Goal: Contribute content: Contribute content

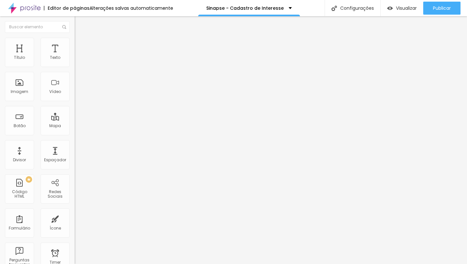
click at [75, 66] on div "Agende sua sessão" at bounding box center [112, 60] width 75 height 11
click at [81, 46] on span "Avançado" at bounding box center [91, 49] width 21 height 6
click at [75, 40] on li "Estilo" at bounding box center [112, 41] width 75 height 6
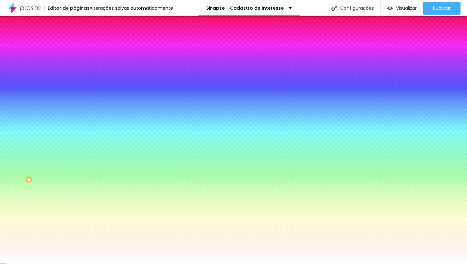
click at [81, 38] on span "Conteúdo" at bounding box center [91, 36] width 20 height 6
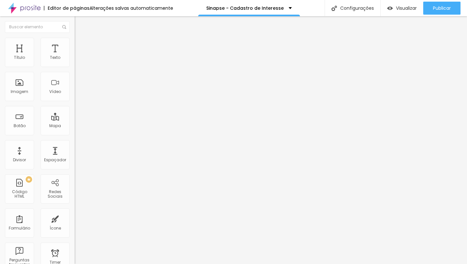
click at [79, 63] on div "Agende sua sessão" at bounding box center [112, 60] width 66 height 6
click at [75, 56] on span "Trocar imagem" at bounding box center [92, 53] width 35 height 6
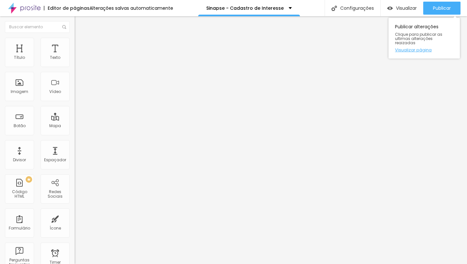
drag, startPoint x: 432, startPoint y: 8, endPoint x: 408, endPoint y: 42, distance: 41.5
click at [432, 8] on button "Publicar" at bounding box center [442, 8] width 37 height 13
drag, startPoint x: 52, startPoint y: 74, endPoint x: 50, endPoint y: 80, distance: 5.9
click at [75, 66] on input "(47)99769-3623" at bounding box center [114, 63] width 78 height 6
click at [75, 224] on textarea "Olá, cheguei até você pelo site da SINAPSE e gostaria de mais informações sobre…" at bounding box center [111, 229] width 73 height 11
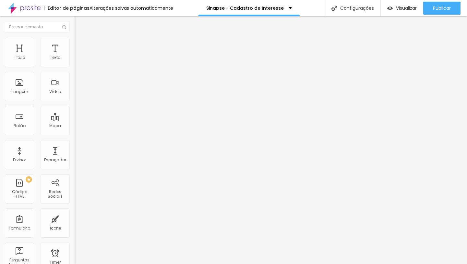
scroll to position [0, 0]
paste textarea "+55 14 9"
drag, startPoint x: 26, startPoint y: 138, endPoint x: 8, endPoint y: 138, distance: 18.2
click at [75, 224] on textarea "Olá, cheguei até você pelo site da SINAPSE e gostaria de mais informações sobre…" at bounding box center [111, 229] width 73 height 11
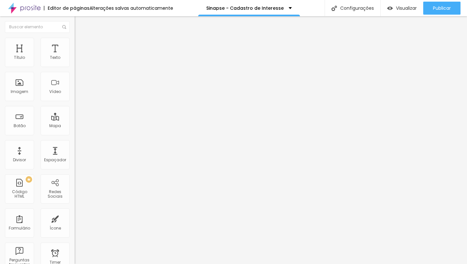
paste textarea "+55 14 998"
drag, startPoint x: 36, startPoint y: 113, endPoint x: 55, endPoint y: 112, distance: 18.8
click at [75, 224] on textarea "Olá, cheguei até você pelo site da SINAPSE e gostaria de mais informações sobre…" at bounding box center [111, 229] width 73 height 11
drag, startPoint x: 30, startPoint y: 119, endPoint x: 52, endPoint y: 118, distance: 22.4
click at [75, 224] on textarea "Olá, cheguei pelo site da SINAPSE e gostaria de mais informações sobre o serviç…" at bounding box center [111, 229] width 73 height 11
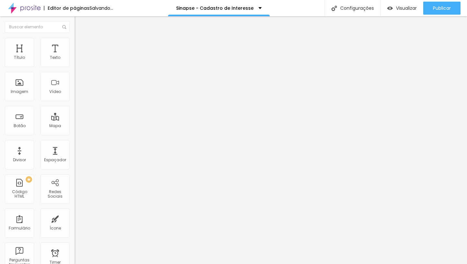
drag, startPoint x: 35, startPoint y: 124, endPoint x: 24, endPoint y: 129, distance: 11.5
click at [75, 224] on textarea "Olá, cheguei pelo site da SINAPSE e quero saber mais informações sobre o serviç…" at bounding box center [111, 229] width 73 height 11
paste textarea "+55 14 99890-1603"
drag, startPoint x: 46, startPoint y: 124, endPoint x: 47, endPoint y: 128, distance: 4.1
click at [75, 224] on textarea "Olá, cheguei pelo site da SINAPSE e quero saber mais informações. +55 14 99890-…" at bounding box center [111, 229] width 73 height 11
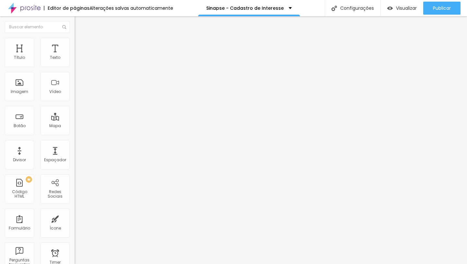
type textarea "Olá, cheguei pelo site da SINAPSE e quero saber mais informações."
click at [75, 66] on input "(47)99769-3623" at bounding box center [114, 63] width 78 height 6
paste input "14)99890-160"
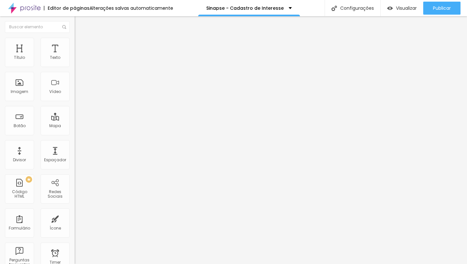
type input "(14)99890-1603"
click at [114, 263] on div at bounding box center [233, 267] width 467 height 0
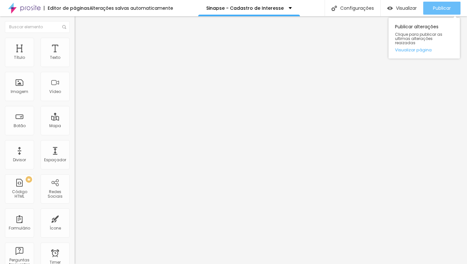
click at [441, 10] on span "Publicar" at bounding box center [442, 8] width 18 height 5
click at [440, 10] on span "Publicar" at bounding box center [442, 8] width 18 height 5
click at [450, 7] on span "Publicar" at bounding box center [442, 8] width 18 height 5
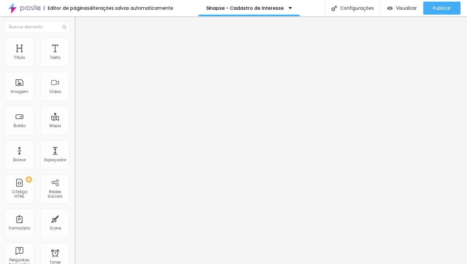
click at [75, 56] on span "Trocar imagem" at bounding box center [92, 53] width 35 height 6
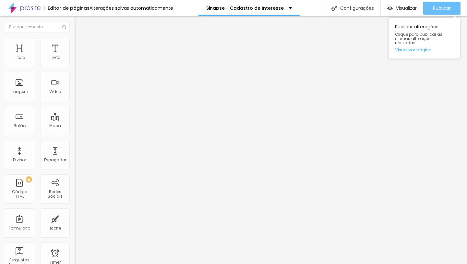
click at [442, 8] on span "Publicar" at bounding box center [442, 8] width 18 height 5
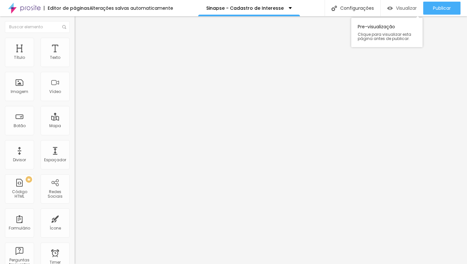
click at [406, 6] on span "Visualizar" at bounding box center [406, 8] width 21 height 5
type input "24"
type input "23"
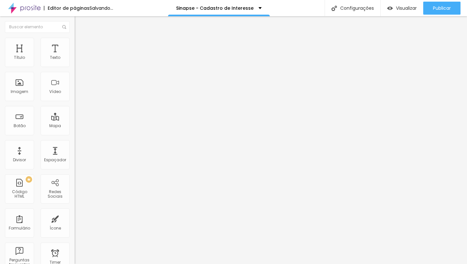
type input "22"
type input "21"
type input "20"
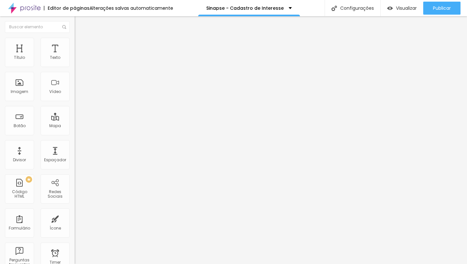
type input "20"
type input "19"
drag, startPoint x: 42, startPoint y: 64, endPoint x: 48, endPoint y: 68, distance: 7.1
type input "19"
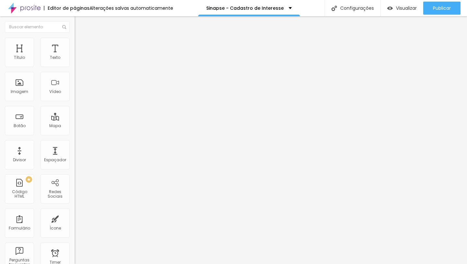
click at [75, 119] on input "range" at bounding box center [96, 121] width 42 height 5
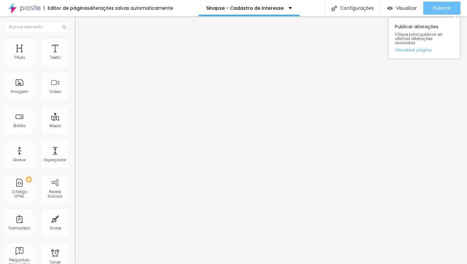
click at [430, 10] on button "Publicar" at bounding box center [442, 8] width 37 height 13
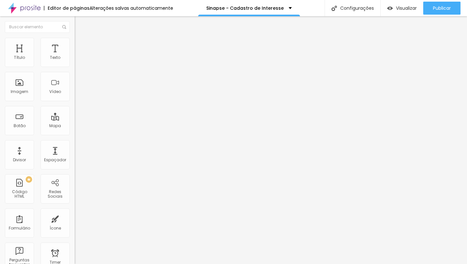
click at [75, 43] on li "Estilo" at bounding box center [112, 41] width 75 height 6
type input "70"
type input "65"
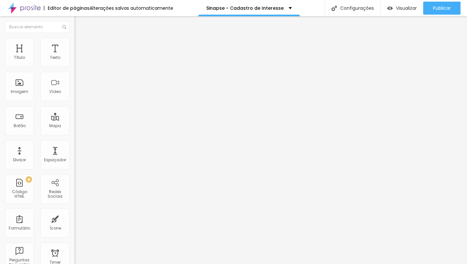
click at [75, 67] on input "range" at bounding box center [96, 63] width 42 height 5
click at [75, 42] on li "Estilo" at bounding box center [112, 41] width 75 height 6
click at [81, 46] on span "Avançado" at bounding box center [91, 49] width 21 height 6
type input "8"
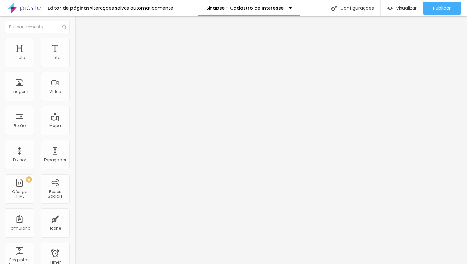
type input "10"
type input "14"
type input "15"
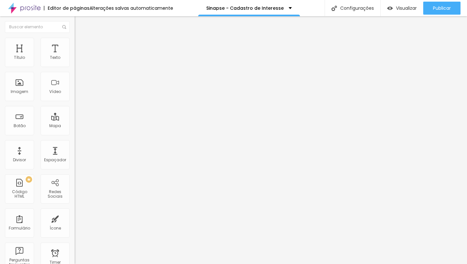
type input "15"
type input "16"
type input "17"
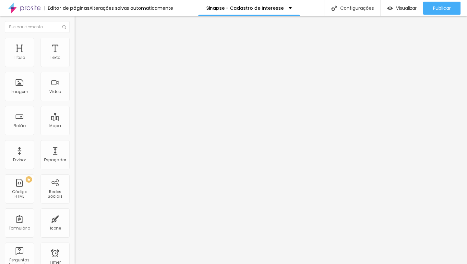
type input "18"
type input "14"
type input "13"
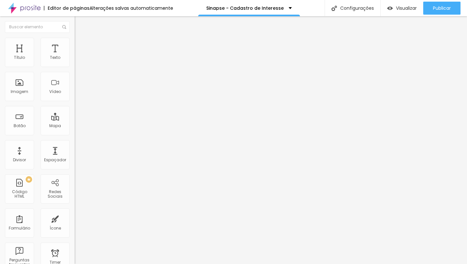
type input "13"
type input "11"
type input "10"
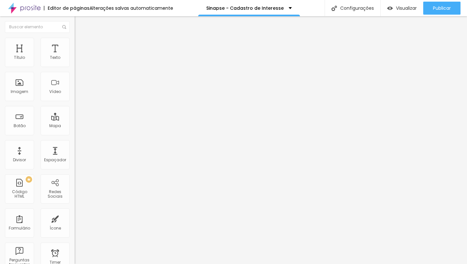
type input "9"
type input "8"
type input "7"
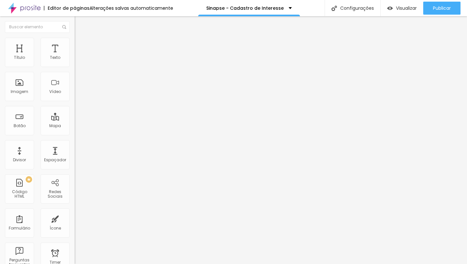
type input "7"
type input "1"
type input "0"
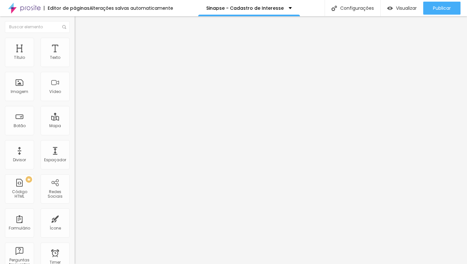
drag, startPoint x: 15, startPoint y: 78, endPoint x: 12, endPoint y: 79, distance: 3.3
click at [75, 218] on input "range" at bounding box center [96, 220] width 42 height 5
click at [80, 24] on div "Editar Texto" at bounding box center [98, 23] width 37 height 5
click at [81, 45] on span "Estilo" at bounding box center [86, 42] width 10 height 6
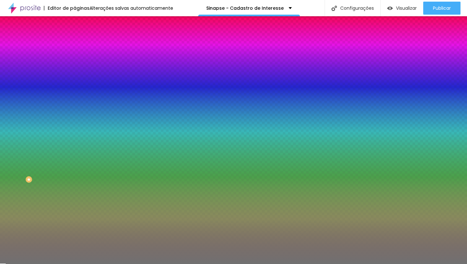
click at [75, 62] on div at bounding box center [112, 62] width 75 height 0
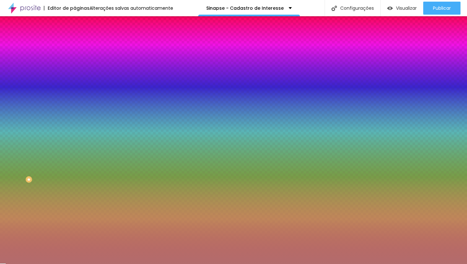
drag, startPoint x: 32, startPoint y: 89, endPoint x: 29, endPoint y: 87, distance: 3.9
click at [26, 88] on div at bounding box center [233, 132] width 467 height 264
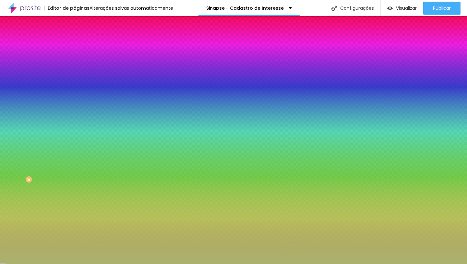
drag, startPoint x: 57, startPoint y: 83, endPoint x: 55, endPoint y: 109, distance: 25.7
click at [57, 113] on div at bounding box center [233, 132] width 467 height 264
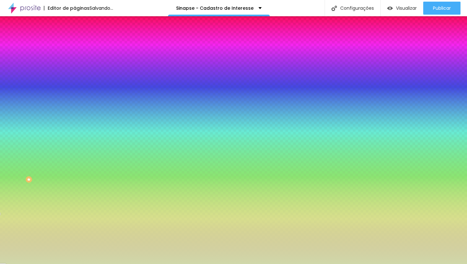
drag, startPoint x: 28, startPoint y: 89, endPoint x: 41, endPoint y: 93, distance: 13.5
click at [100, 42] on div at bounding box center [100, 40] width 1 height 1
drag, startPoint x: 57, startPoint y: 114, endPoint x: 46, endPoint y: 99, distance: 19.1
click at [57, 113] on div at bounding box center [233, 132] width 467 height 264
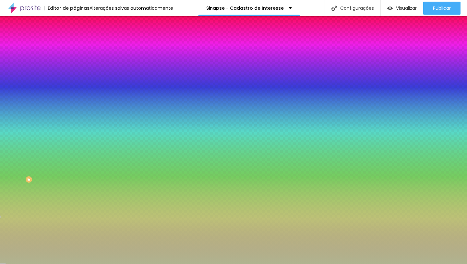
drag, startPoint x: 19, startPoint y: 81, endPoint x: 35, endPoint y: 99, distance: 25.1
click at [93, 78] on div at bounding box center [93, 77] width 1 height 1
click at [57, 114] on div at bounding box center [233, 132] width 467 height 264
drag, startPoint x: 57, startPoint y: 114, endPoint x: 50, endPoint y: 107, distance: 9.4
click at [57, 115] on div at bounding box center [233, 132] width 467 height 264
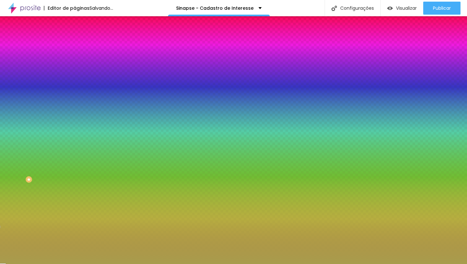
drag, startPoint x: 19, startPoint y: 88, endPoint x: 43, endPoint y: 105, distance: 29.9
click at [253, 90] on div at bounding box center [253, 89] width 1 height 1
drag, startPoint x: 55, startPoint y: 116, endPoint x: 27, endPoint y: 83, distance: 42.8
click at [1, 228] on div at bounding box center [0, 229] width 1 height 3
type input "#A8974C"
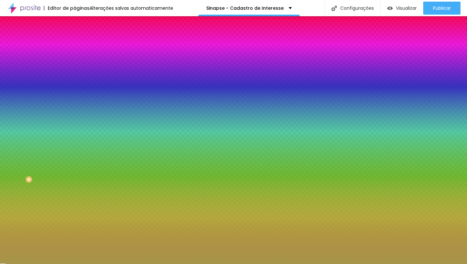
click at [260, 90] on div at bounding box center [260, 90] width 1 height 1
click at [75, 58] on div "Cor Voltar ao padrão #A8974C" at bounding box center [112, 60] width 75 height 18
type input "47"
type input "46"
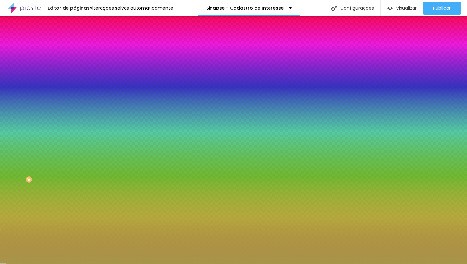
type input "46"
type input "45"
type input "44"
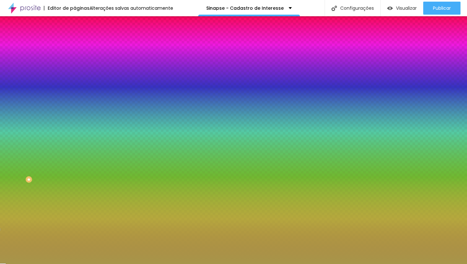
type input "42"
type input "41"
type input "42"
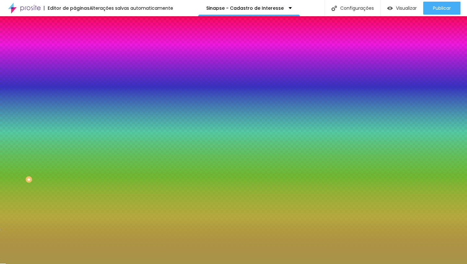
type input "42"
type input "44"
type input "46"
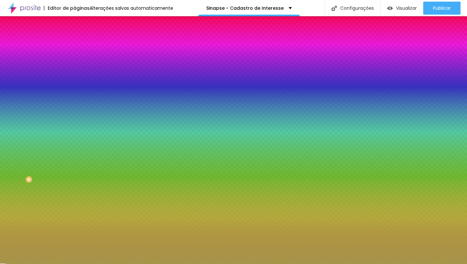
type input "51"
type input "53"
type input "55"
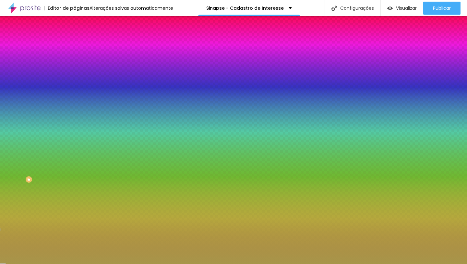
type input "55"
type input "58"
type input "61"
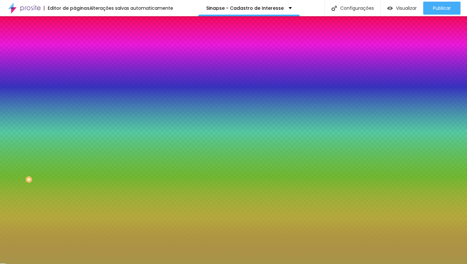
type input "62"
type input "63"
type input "64"
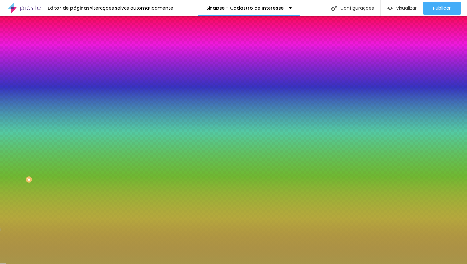
type input "64"
type input "65"
type input "67"
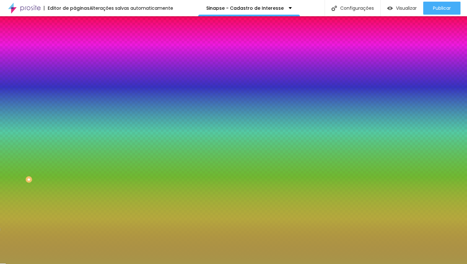
type input "68"
type input "69"
type input "70"
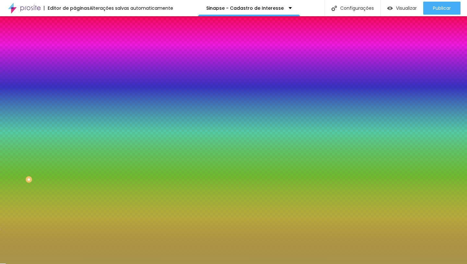
drag, startPoint x: 32, startPoint y: 85, endPoint x: 43, endPoint y: 88, distance: 11.7
type input "70"
click at [75, 84] on input "range" at bounding box center [96, 81] width 42 height 5
type input "9"
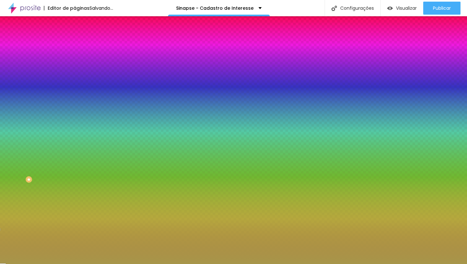
type input "7"
type input "6"
type input "5"
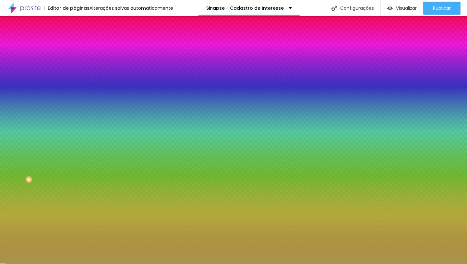
type input "5"
type input "4"
type input "3"
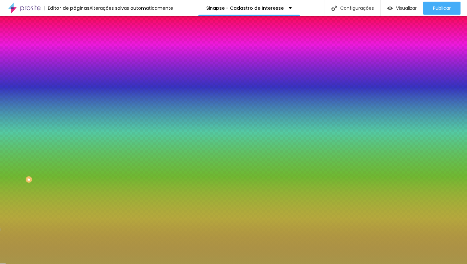
type input "2"
type input "1"
drag, startPoint x: 30, startPoint y: 103, endPoint x: 8, endPoint y: 104, distance: 21.4
type input "1"
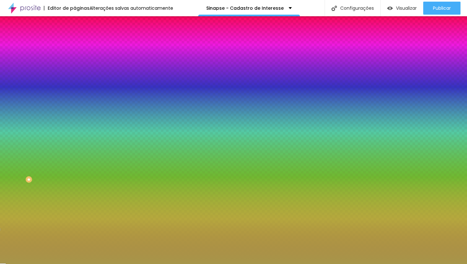
click at [75, 101] on input "range" at bounding box center [96, 98] width 42 height 5
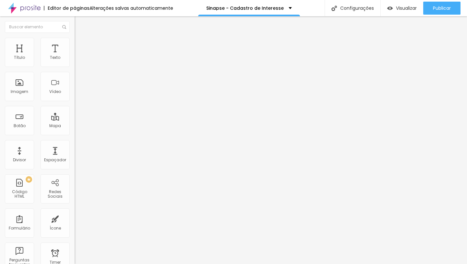
click at [75, 59] on img at bounding box center [77, 57] width 5 height 5
type input "1"
type input "0.9"
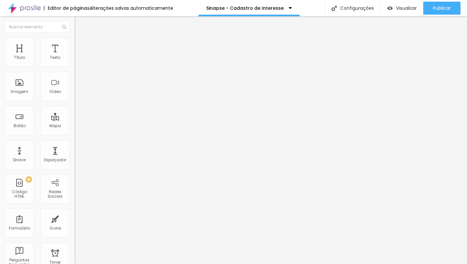
type input "1"
click at [75, 38] on li "Avançado" at bounding box center [112, 41] width 75 height 6
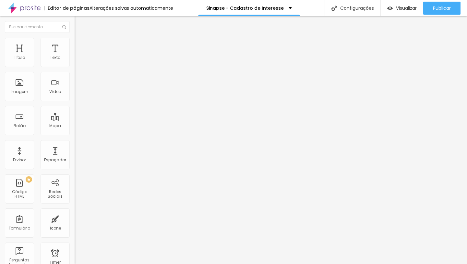
type input "38"
type input "37"
type input "35"
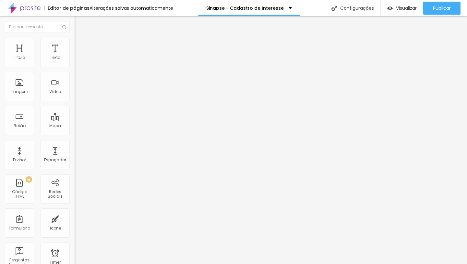
type input "35"
type input "34"
type input "33"
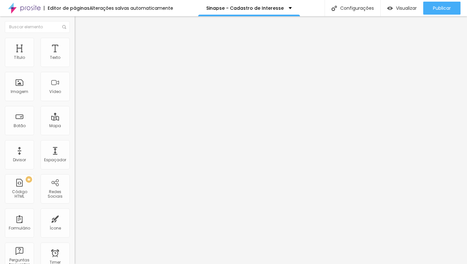
type input "32"
type input "30"
type input "29"
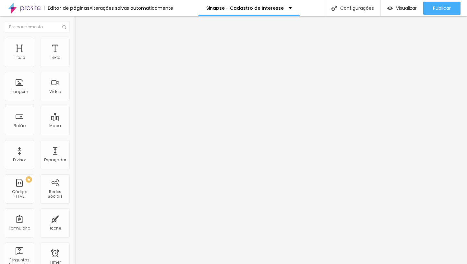
type input "29"
type input "27"
type input "26"
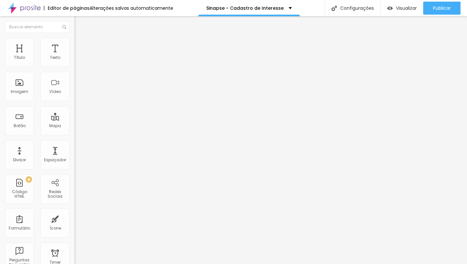
type input "25"
type input "24"
type input "23"
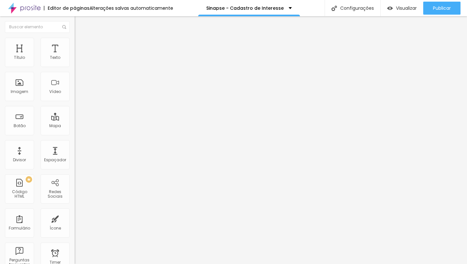
type input "23"
type input "22"
type input "21"
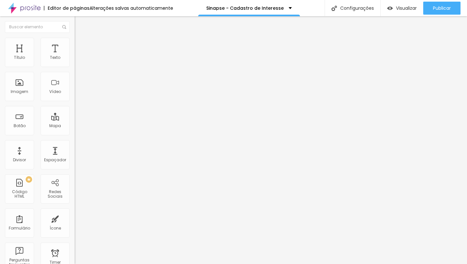
type input "20"
type input "19"
type input "18"
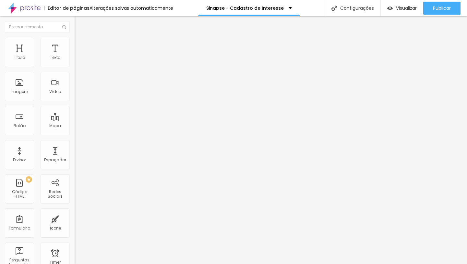
type input "18"
type input "17"
type input "16"
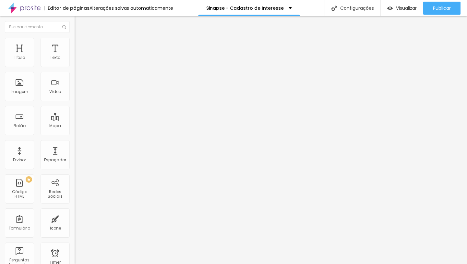
type input "15"
type input "16"
type input "17"
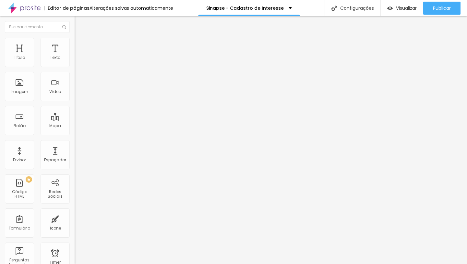
type input "17"
type input "18"
type input "19"
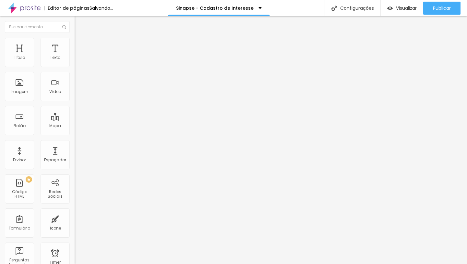
type input "20"
drag, startPoint x: 31, startPoint y: 64, endPoint x: 64, endPoint y: 78, distance: 35.5
click at [75, 119] on input "range" at bounding box center [96, 121] width 42 height 5
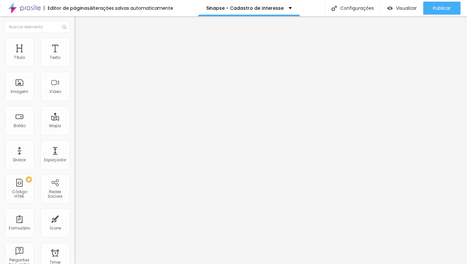
drag, startPoint x: 59, startPoint y: 38, endPoint x: 54, endPoint y: 57, distance: 19.2
click at [75, 44] on img at bounding box center [78, 47] width 6 height 6
click at [75, 43] on li "Estilo" at bounding box center [112, 41] width 75 height 6
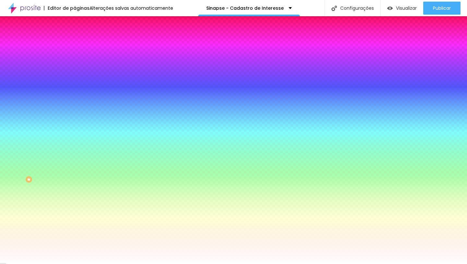
click at [75, 44] on img at bounding box center [78, 47] width 6 height 6
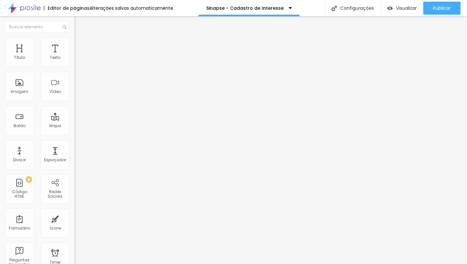
click at [75, 64] on img at bounding box center [77, 62] width 5 height 5
click at [75, 41] on img at bounding box center [78, 41] width 6 height 6
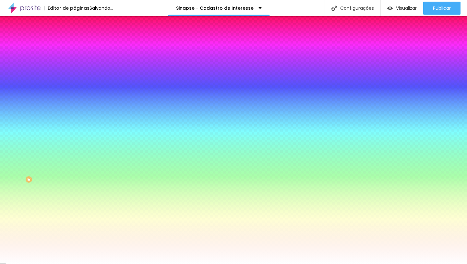
click at [75, 44] on img at bounding box center [78, 47] width 6 height 6
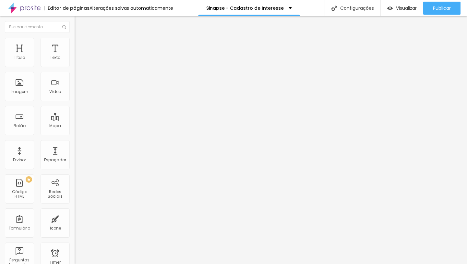
type input "35"
type input "40"
click at [75, 126] on input "range" at bounding box center [96, 128] width 42 height 5
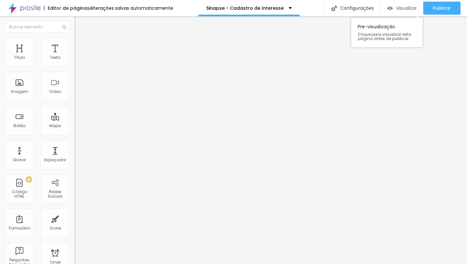
click at [398, 4] on div "Visualizar" at bounding box center [403, 8] width 30 height 13
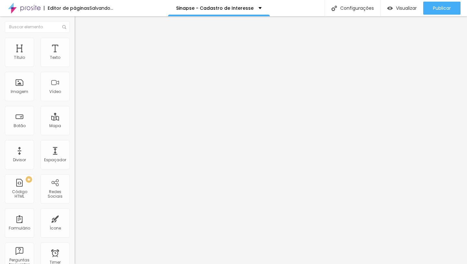
click at [75, 22] on button "Editar Coluna" at bounding box center [112, 23] width 75 height 15
drag, startPoint x: 10, startPoint y: 22, endPoint x: 5, endPoint y: 32, distance: 10.8
click at [80, 22] on div "Editar Coluna" at bounding box center [100, 23] width 40 height 5
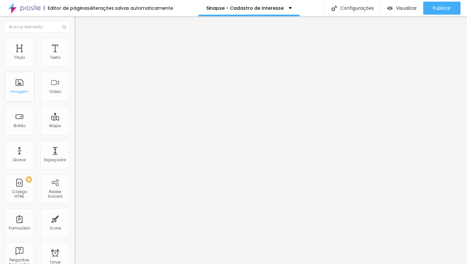
click at [20, 87] on div "Imagem" at bounding box center [19, 86] width 29 height 29
click at [75, 56] on span "Adicionar imagem" at bounding box center [96, 53] width 42 height 6
drag, startPoint x: 27, startPoint y: 41, endPoint x: 37, endPoint y: 45, distance: 10.9
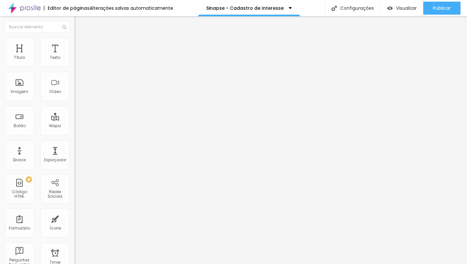
click at [75, 41] on ul "Conteúdo Estilo Avançado" at bounding box center [112, 40] width 75 height 19
click at [81, 45] on span "Estilo" at bounding box center [86, 42] width 10 height 6
type input "90"
type input "80"
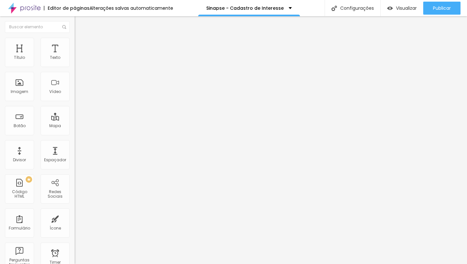
type input "80"
type input "75"
type input "80"
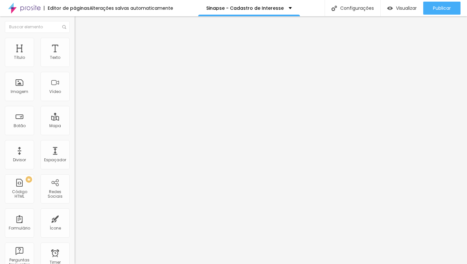
type input "85"
type input "90"
type input "95"
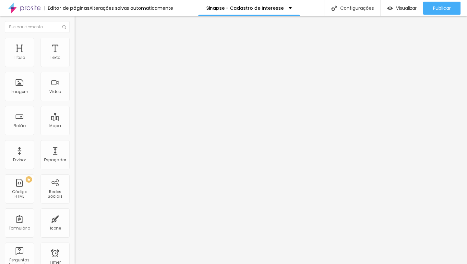
type input "95"
type input "100"
drag, startPoint x: 67, startPoint y: 69, endPoint x: 76, endPoint y: 68, distance: 8.5
click at [76, 67] on input "range" at bounding box center [96, 63] width 42 height 5
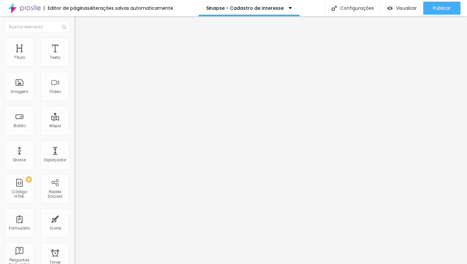
click at [75, 102] on span "Original" at bounding box center [83, 99] width 16 height 6
click at [75, 109] on span "Padrão" at bounding box center [82, 107] width 15 height 6
click at [75, 105] on span "Cinema" at bounding box center [83, 103] width 16 height 6
click at [75, 116] on span "Quadrado" at bounding box center [85, 113] width 21 height 6
click at [75, 119] on span "Original" at bounding box center [83, 117] width 16 height 6
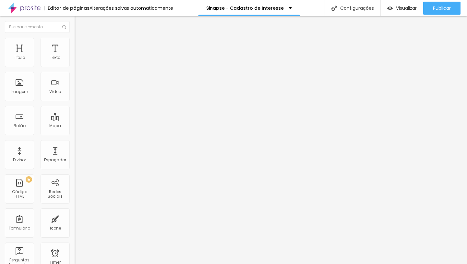
click at [81, 46] on span "Avançado" at bounding box center [91, 49] width 21 height 6
drag, startPoint x: 7, startPoint y: 43, endPoint x: 15, endPoint y: 45, distance: 8.6
click at [75, 38] on li "Conteúdo" at bounding box center [112, 34] width 75 height 6
click at [75, 56] on span "Trocar imagem" at bounding box center [92, 53] width 35 height 6
drag, startPoint x: 112, startPoint y: 142, endPoint x: 130, endPoint y: 145, distance: 17.9
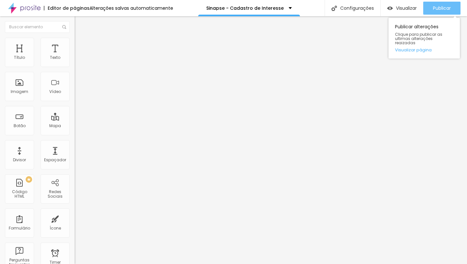
click at [436, 8] on span "Publicar" at bounding box center [442, 8] width 18 height 5
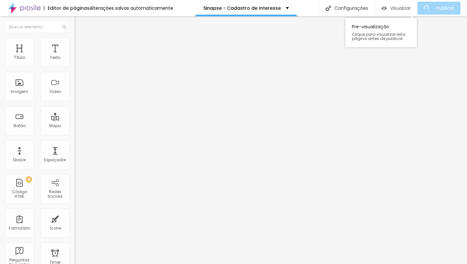
click at [399, 8] on span "Visualizar" at bounding box center [401, 8] width 21 height 5
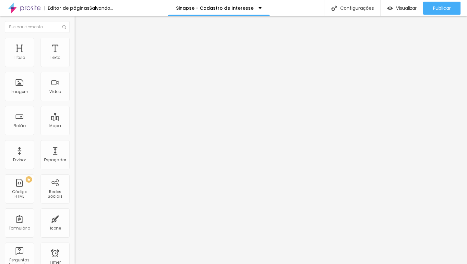
click at [75, 60] on div "Alinhamento" at bounding box center [112, 60] width 75 height 19
click at [75, 64] on img at bounding box center [77, 62] width 5 height 5
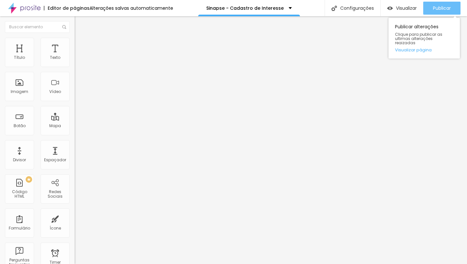
click at [441, 11] on span "Publicar" at bounding box center [442, 8] width 18 height 5
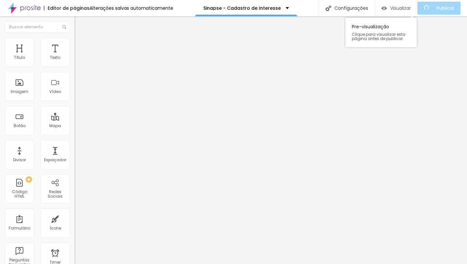
click at [400, 7] on span "Visualizar" at bounding box center [401, 8] width 21 height 5
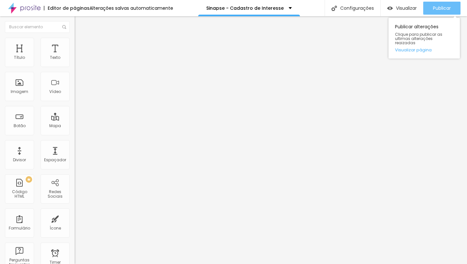
click at [434, 7] on span "Publicar" at bounding box center [442, 8] width 18 height 5
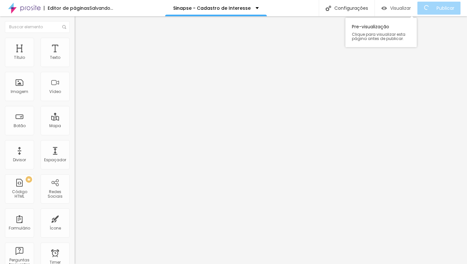
click at [404, 9] on span "Visualizar" at bounding box center [401, 8] width 21 height 5
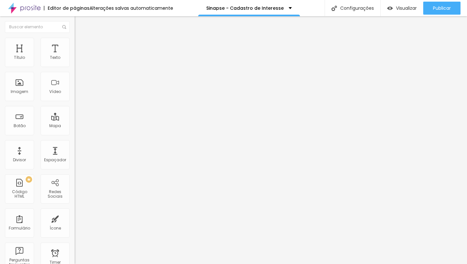
click at [75, 102] on span "Original" at bounding box center [83, 99] width 16 height 6
click at [75, 113] on div "Quadrado 1:1" at bounding box center [112, 111] width 75 height 4
click at [75, 105] on span "Cinema" at bounding box center [83, 103] width 16 height 6
click at [75, 112] on span "Padrão" at bounding box center [82, 109] width 15 height 6
click at [81, 46] on span "Avançado" at bounding box center [91, 49] width 21 height 6
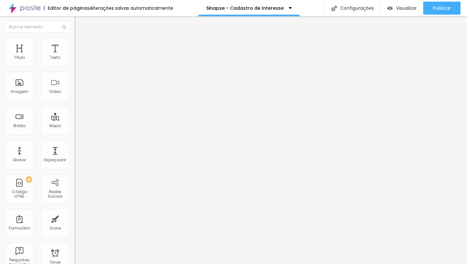
type input "1"
type input "2"
type input "10"
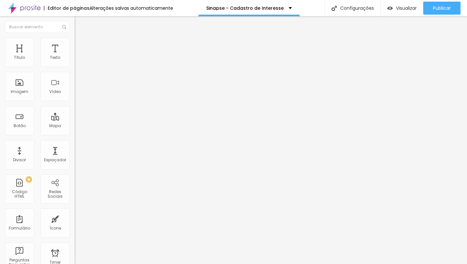
type input "10"
type input "19"
type input "21"
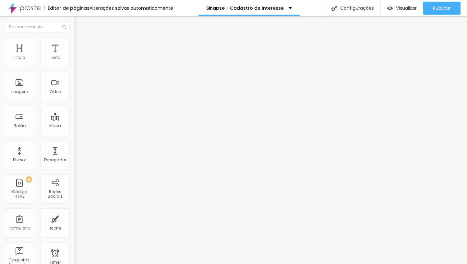
drag, startPoint x: 16, startPoint y: 64, endPoint x: 16, endPoint y: 72, distance: 8.5
click at [75, 126] on input "range" at bounding box center [96, 128] width 42 height 5
click at [75, 40] on img at bounding box center [78, 41] width 6 height 6
click at [75, 67] on input "range" at bounding box center [96, 63] width 42 height 5
click at [81, 38] on span "Conteúdo" at bounding box center [91, 36] width 20 height 6
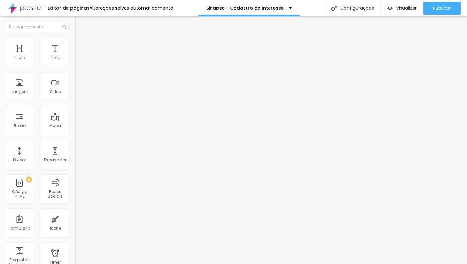
drag, startPoint x: 58, startPoint y: 141, endPoint x: 61, endPoint y: 161, distance: 20.3
click at [75, 102] on span "4:3 Padrão" at bounding box center [85, 99] width 21 height 6
click at [75, 119] on span "Original" at bounding box center [83, 117] width 16 height 6
click at [75, 42] on li "Estilo" at bounding box center [112, 41] width 75 height 6
drag, startPoint x: 44, startPoint y: 70, endPoint x: 69, endPoint y: 69, distance: 25.0
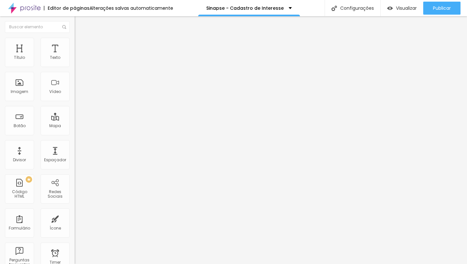
click at [75, 67] on input "range" at bounding box center [96, 63] width 42 height 5
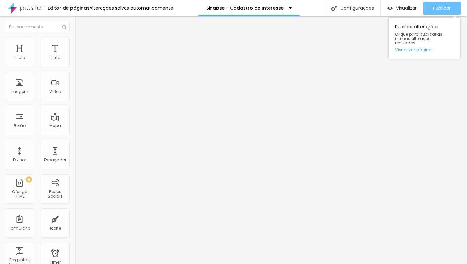
drag, startPoint x: 437, startPoint y: 6, endPoint x: 426, endPoint y: 6, distance: 11.4
click at [437, 6] on span "Publicar" at bounding box center [442, 8] width 18 height 5
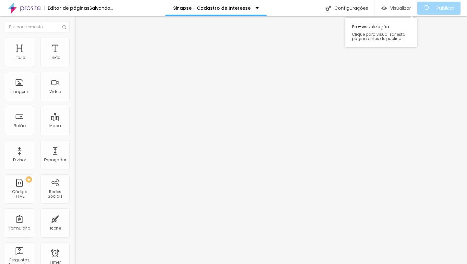
click at [399, 7] on span "Visualizar" at bounding box center [401, 8] width 21 height 5
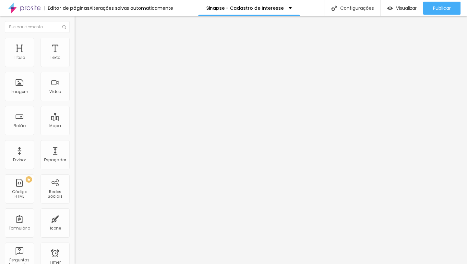
drag, startPoint x: 65, startPoint y: 69, endPoint x: 32, endPoint y: 71, distance: 32.9
click at [75, 67] on input "range" at bounding box center [96, 63] width 42 height 5
click at [75, 41] on ul "Conteúdo Estilo Avançado" at bounding box center [112, 40] width 75 height 19
click at [75, 43] on li "Estilo" at bounding box center [112, 41] width 75 height 6
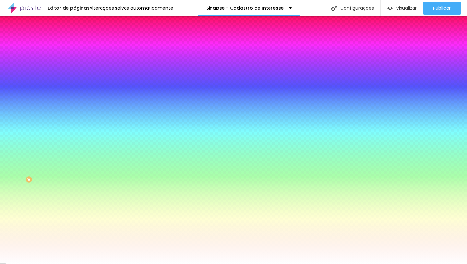
click at [75, 44] on li "Avançado" at bounding box center [112, 47] width 75 height 6
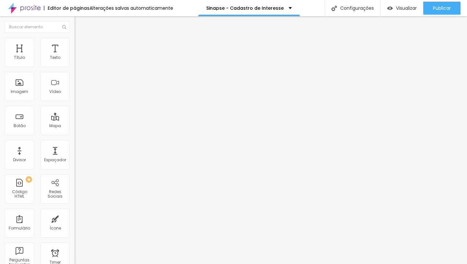
click at [81, 38] on span "Conteúdo" at bounding box center [91, 36] width 20 height 6
click at [75, 21] on button "Editar Coluna" at bounding box center [112, 23] width 75 height 15
click at [75, 56] on span "Adicionar imagem" at bounding box center [96, 53] width 42 height 6
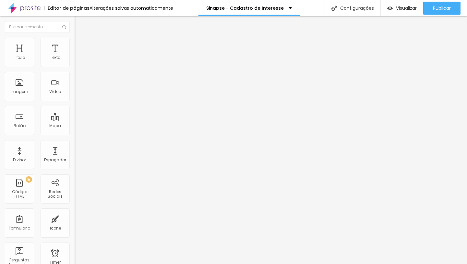
click at [75, 56] on span "Trocar imagem" at bounding box center [92, 53] width 35 height 6
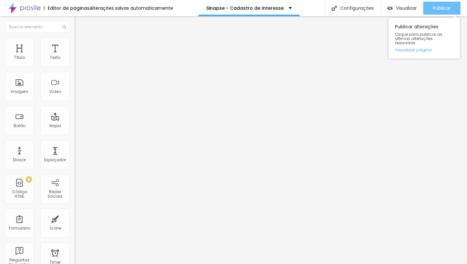
click at [444, 9] on span "Publicar" at bounding box center [442, 8] width 18 height 5
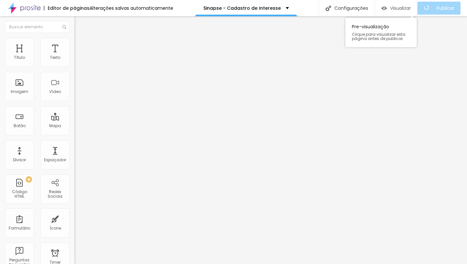
click at [407, 6] on span "Visualizar" at bounding box center [401, 8] width 21 height 5
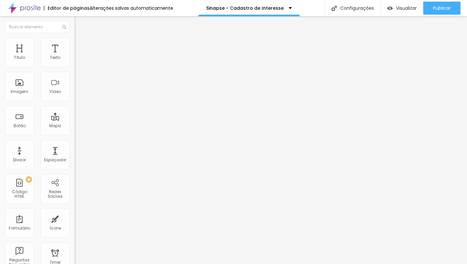
click at [75, 56] on span "Trocar imagem" at bounding box center [92, 53] width 35 height 6
click at [81, 44] on span "Estilo" at bounding box center [86, 42] width 10 height 6
drag, startPoint x: 61, startPoint y: 69, endPoint x: 37, endPoint y: 71, distance: 24.5
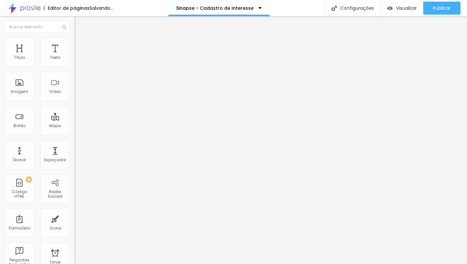
click at [75, 67] on input "range" at bounding box center [96, 63] width 42 height 5
click at [81, 46] on span "Avançado" at bounding box center [91, 49] width 21 height 6
drag, startPoint x: 39, startPoint y: 62, endPoint x: 28, endPoint y: 63, distance: 10.8
click at [75, 126] on input "range" at bounding box center [96, 128] width 42 height 5
click at [75, 44] on li "Avançado" at bounding box center [112, 47] width 75 height 6
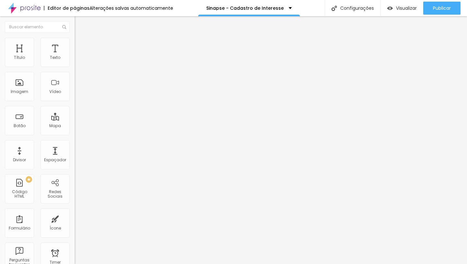
drag, startPoint x: 26, startPoint y: 64, endPoint x: 11, endPoint y: 65, distance: 14.6
click at [75, 126] on input "range" at bounding box center [96, 128] width 42 height 5
click at [75, 42] on li "Estilo" at bounding box center [112, 41] width 75 height 6
click at [75, 44] on li "Avançado" at bounding box center [112, 47] width 75 height 6
drag, startPoint x: 37, startPoint y: 43, endPoint x: 14, endPoint y: 66, distance: 33.1
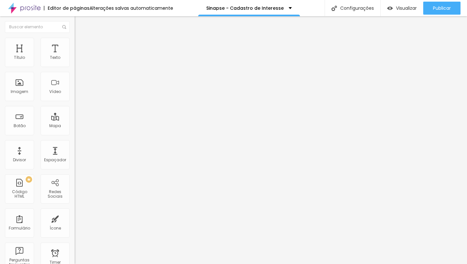
click at [75, 67] on div "Conteúdo Estilo Avançado 10 Espaço de cima 10 Espaço de baixo ID Html Classes H…" at bounding box center [112, 177] width 75 height 292
drag, startPoint x: 18, startPoint y: 63, endPoint x: 12, endPoint y: 63, distance: 5.5
click at [75, 63] on div "0 Espaço de cima" at bounding box center [112, 97] width 75 height 92
drag, startPoint x: 19, startPoint y: 77, endPoint x: 50, endPoint y: 79, distance: 31.3
click at [75, 218] on input "range" at bounding box center [96, 220] width 42 height 5
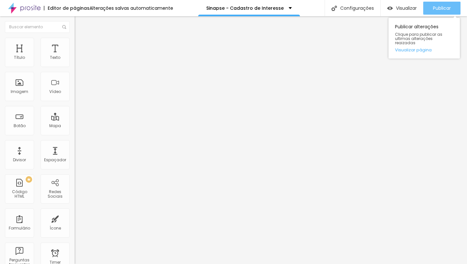
click at [440, 11] on span "Publicar" at bounding box center [442, 8] width 18 height 5
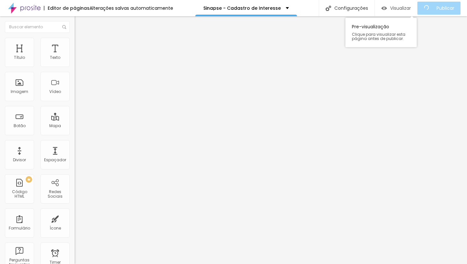
click at [401, 7] on span "Visualizar" at bounding box center [401, 8] width 21 height 5
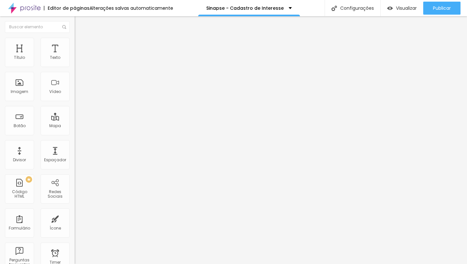
drag, startPoint x: 31, startPoint y: 63, endPoint x: 27, endPoint y: 63, distance: 3.9
click at [75, 119] on input "range" at bounding box center [96, 121] width 42 height 5
drag, startPoint x: 27, startPoint y: 64, endPoint x: 34, endPoint y: 63, distance: 7.9
click at [75, 119] on input "range" at bounding box center [96, 121] width 42 height 5
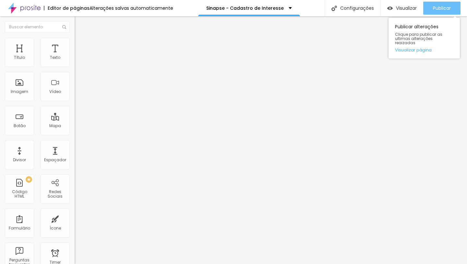
click at [440, 9] on span "Publicar" at bounding box center [442, 8] width 18 height 5
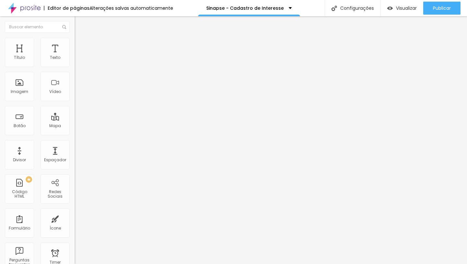
click at [80, 22] on img "button" at bounding box center [82, 23] width 5 height 5
click at [75, 56] on span "Adicionar imagem" at bounding box center [96, 53] width 42 height 6
click at [75, 44] on img at bounding box center [78, 47] width 6 height 6
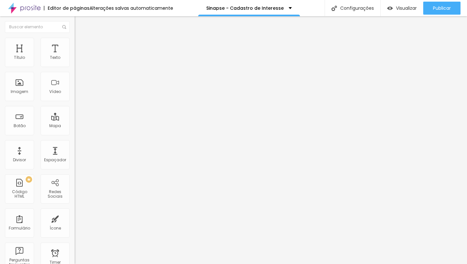
click at [75, 43] on li "Estilo" at bounding box center [112, 41] width 75 height 6
drag, startPoint x: 66, startPoint y: 68, endPoint x: 9, endPoint y: 69, distance: 57.5
click at [75, 67] on input "range" at bounding box center [96, 63] width 42 height 5
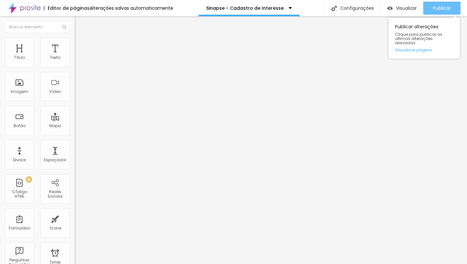
click at [440, 6] on span "Publicar" at bounding box center [442, 8] width 18 height 5
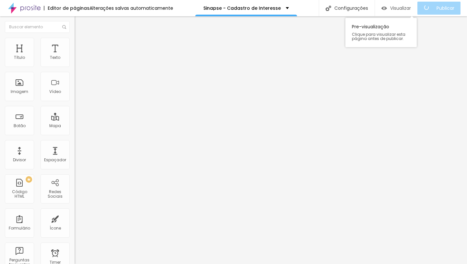
click at [399, 10] on span "Visualizar" at bounding box center [401, 8] width 21 height 5
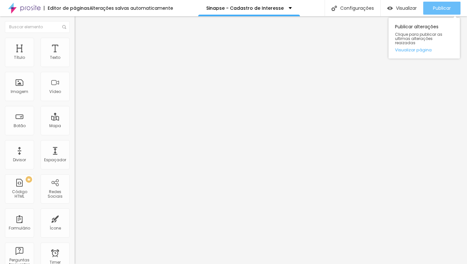
click at [446, 9] on span "Publicar" at bounding box center [442, 8] width 18 height 5
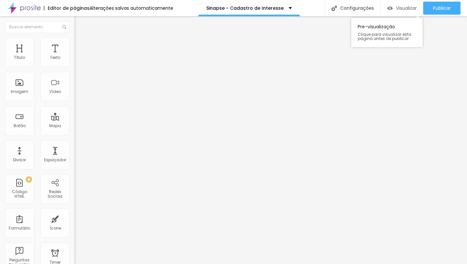
click at [398, 6] on span "Visualizar" at bounding box center [406, 8] width 21 height 5
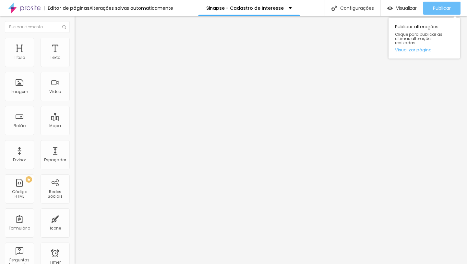
click at [440, 10] on span "Publicar" at bounding box center [442, 8] width 18 height 5
click at [444, 10] on span "Publicar" at bounding box center [442, 8] width 18 height 5
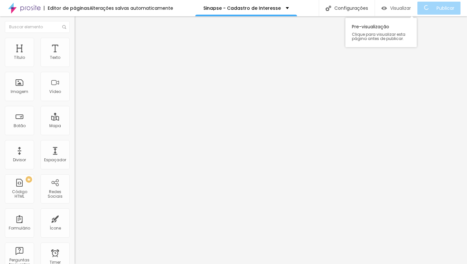
click at [404, 8] on span "Visualizar" at bounding box center [401, 8] width 21 height 5
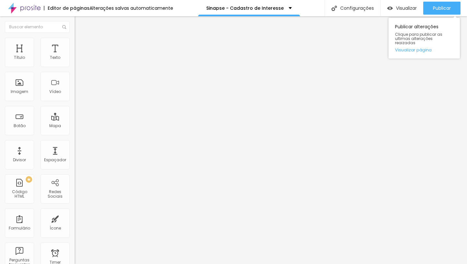
drag, startPoint x: 430, startPoint y: 6, endPoint x: 427, endPoint y: 1, distance: 6.6
click at [430, 6] on button "Publicar" at bounding box center [442, 8] width 37 height 13
